Goal: Task Accomplishment & Management: Manage account settings

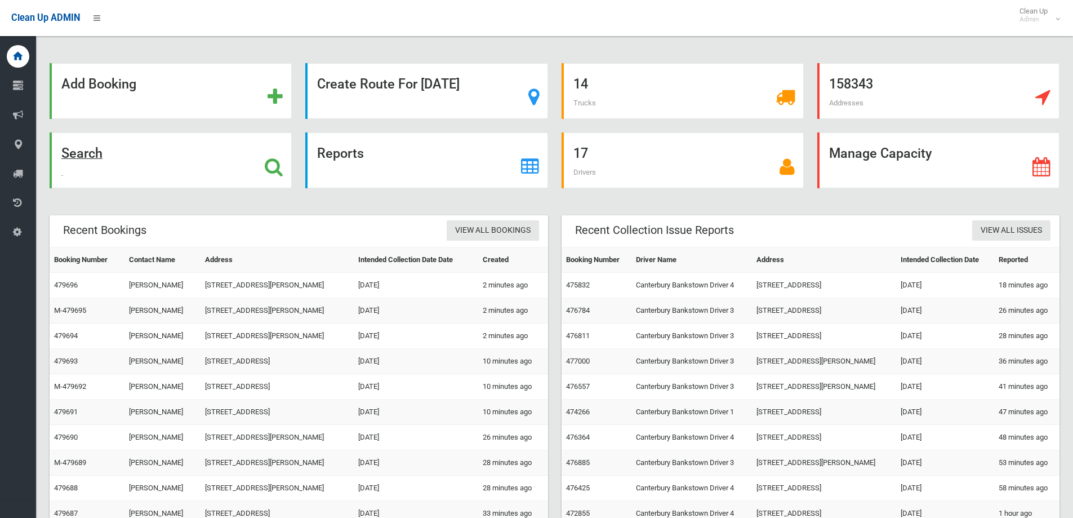
click at [75, 155] on strong "Search" at bounding box center [81, 153] width 41 height 16
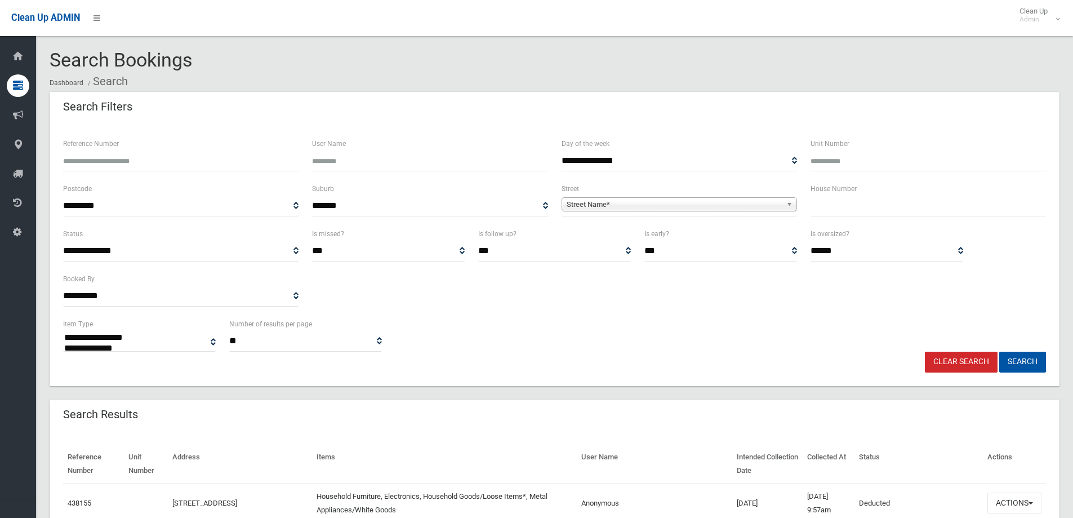
select select
type input "******"
click at [999, 352] on button "Search" at bounding box center [1022, 362] width 47 height 21
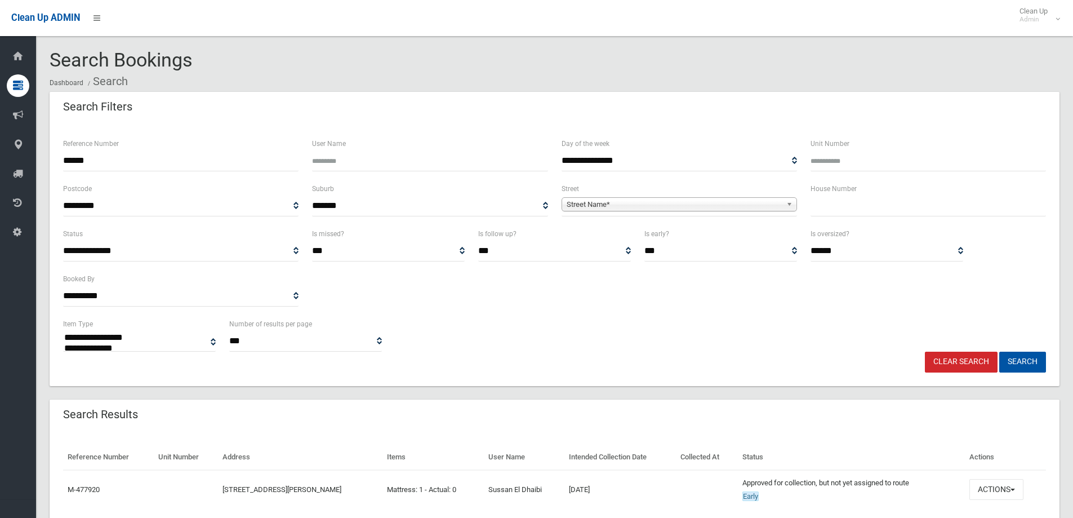
select select
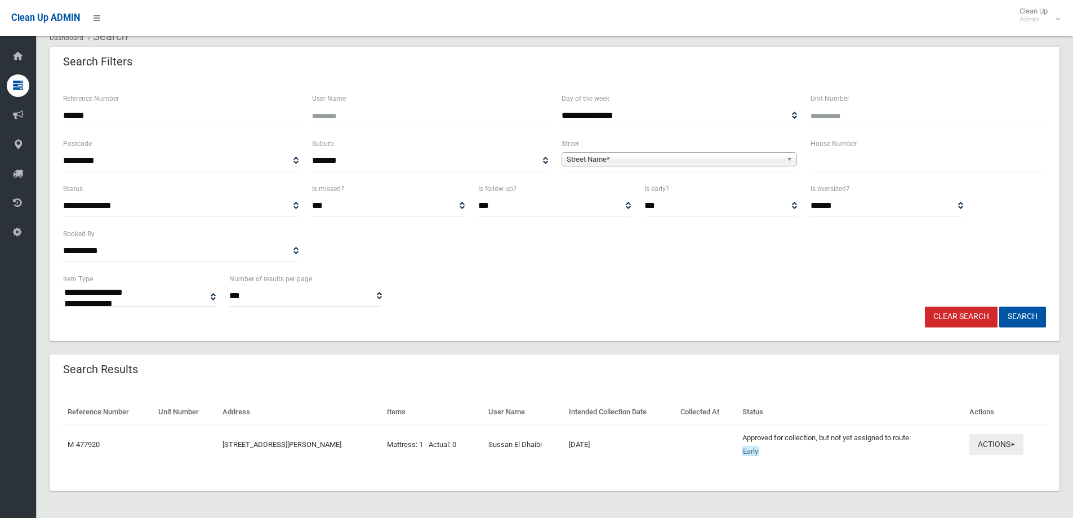
click at [1018, 447] on button "Actions" at bounding box center [997, 444] width 54 height 21
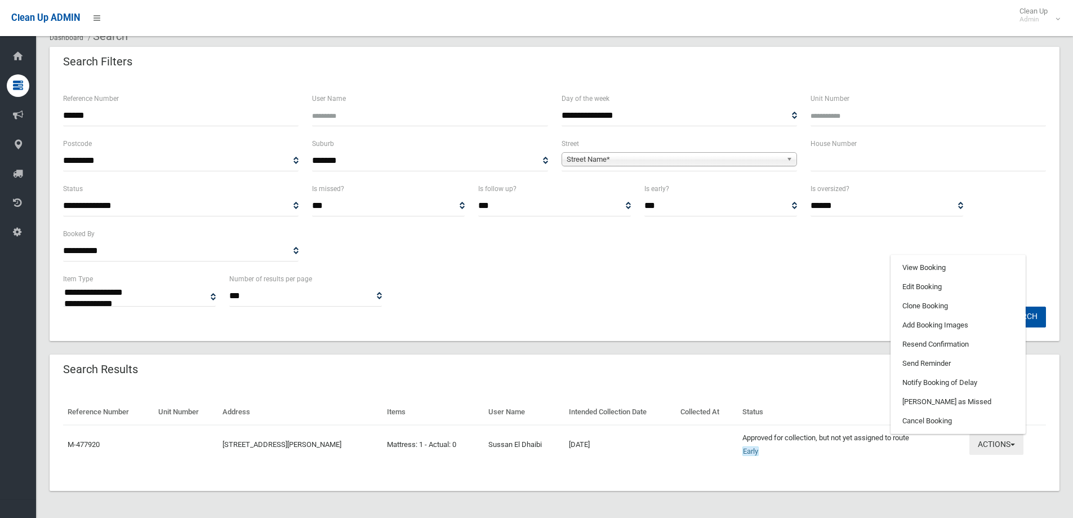
click at [1013, 443] on button "Actions" at bounding box center [997, 444] width 54 height 21
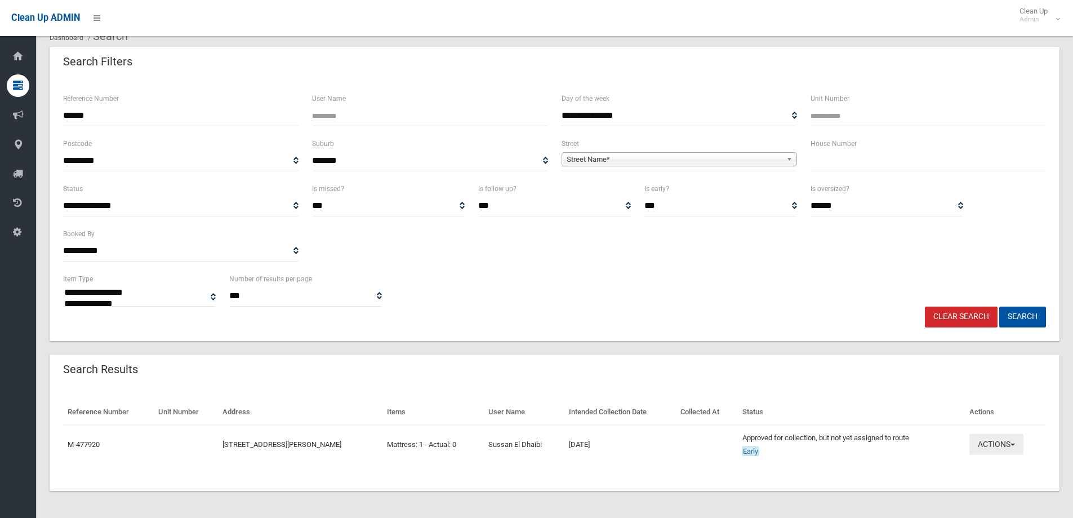
click at [1015, 443] on span "button" at bounding box center [1013, 444] width 5 height 2
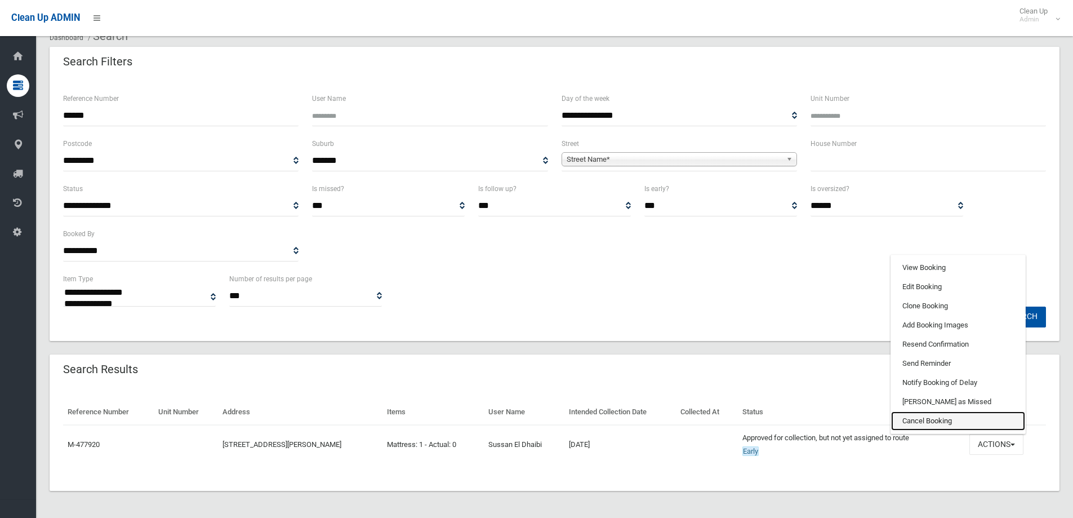
click at [940, 422] on link "Cancel Booking" at bounding box center [958, 420] width 134 height 19
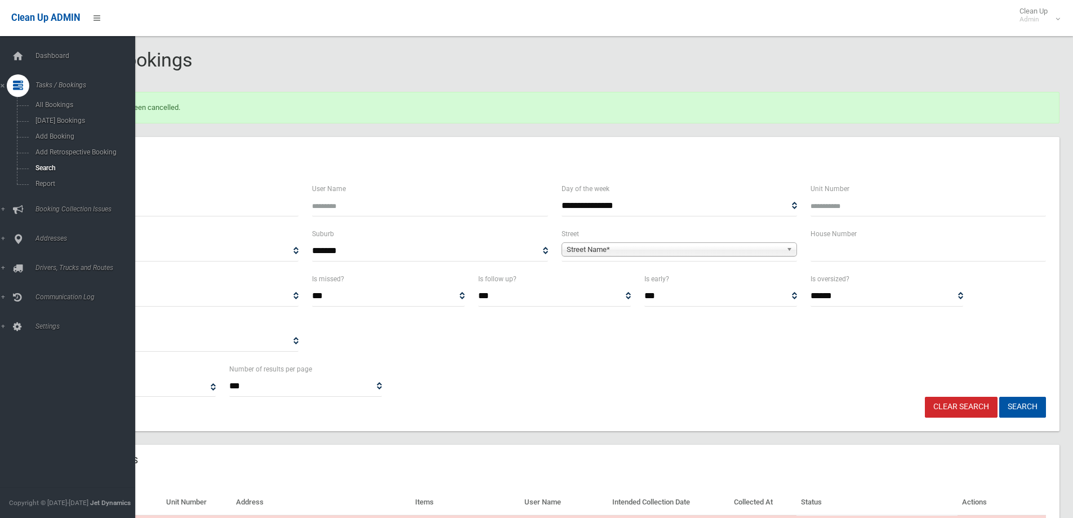
select select
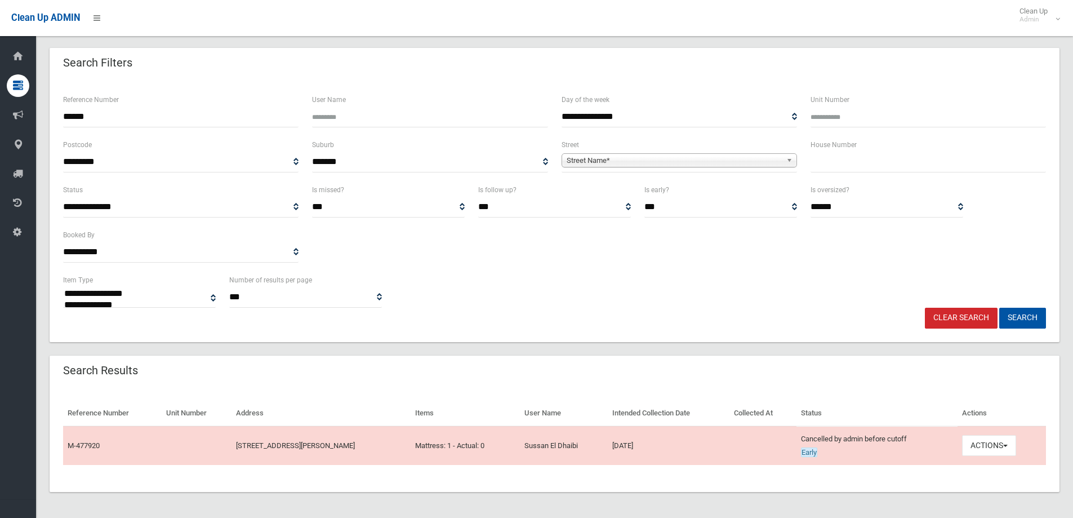
scroll to position [90, 0]
